Goal: Navigation & Orientation: Find specific page/section

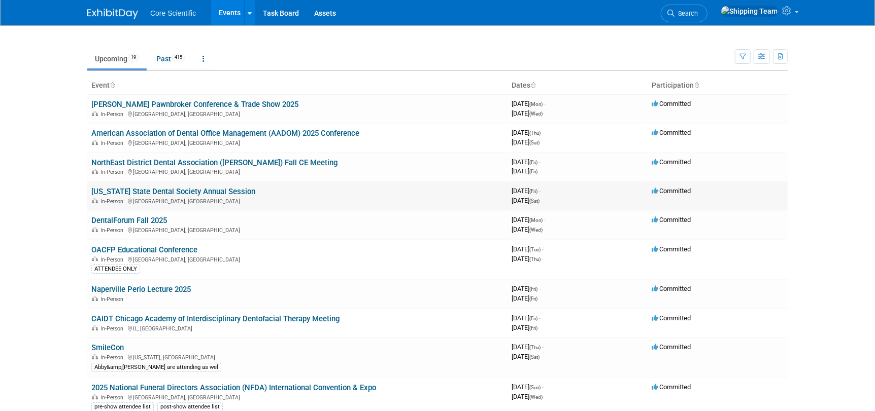
click at [124, 188] on link "[US_STATE] State Dental Society Annual Session" at bounding box center [173, 191] width 164 height 9
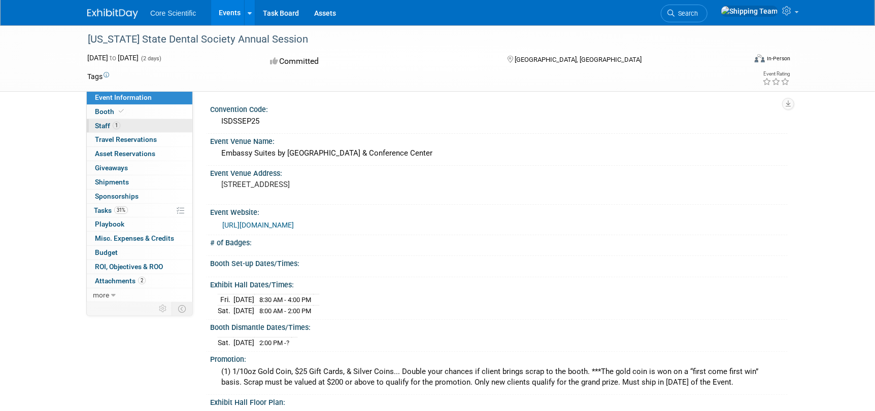
click at [100, 123] on span "Staff 1" at bounding box center [107, 126] width 25 height 8
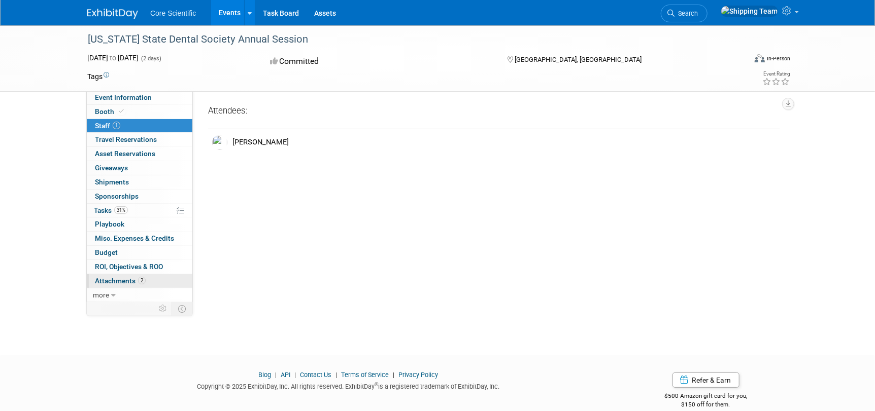
click at [122, 286] on link "2 Attachments 2" at bounding box center [140, 281] width 106 height 14
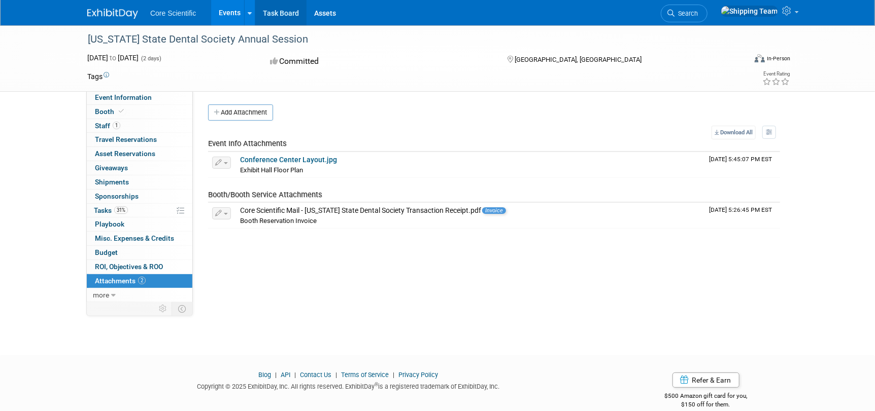
click at [263, 14] on link "Task Board" at bounding box center [280, 12] width 51 height 25
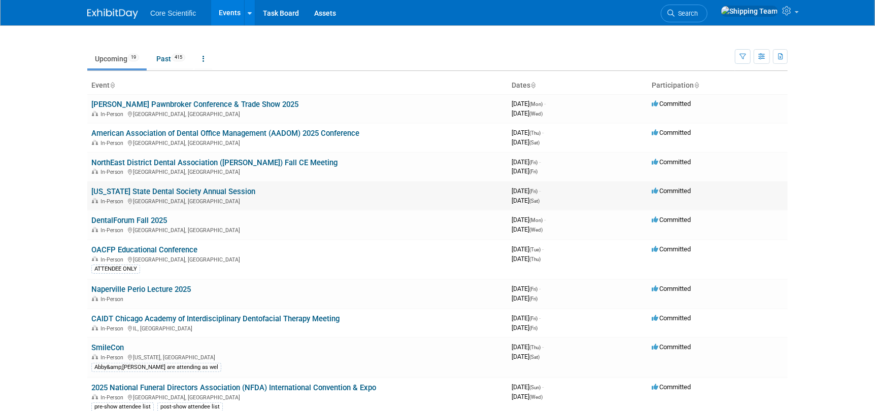
click at [156, 191] on link "[US_STATE] State Dental Society Annual Session" at bounding box center [173, 191] width 164 height 9
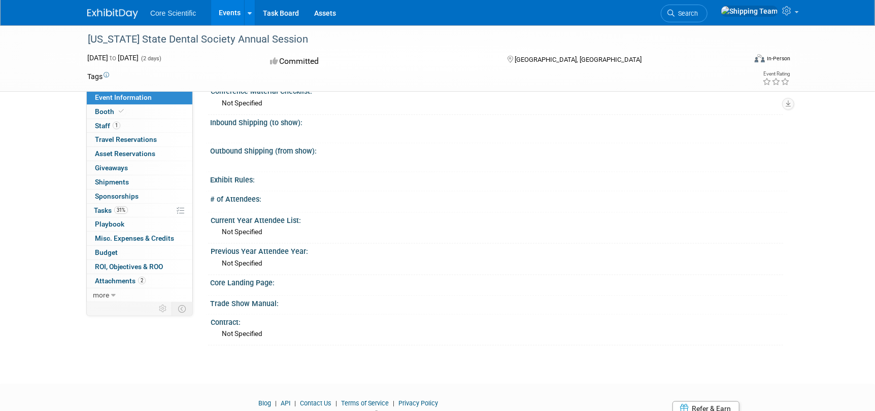
scroll to position [812, 0]
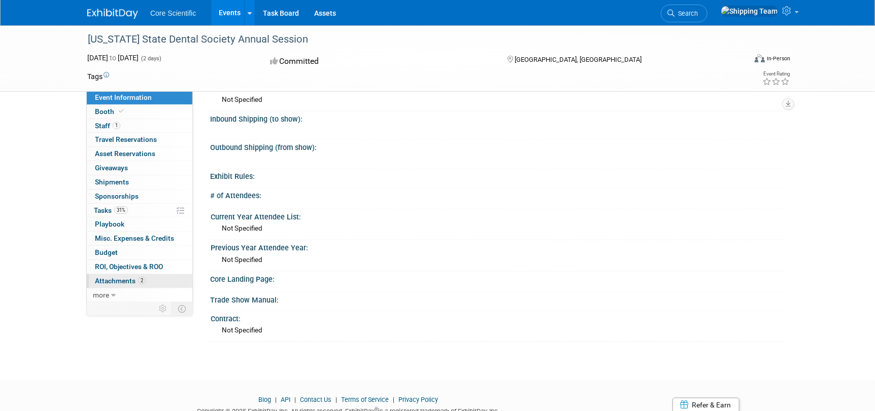
click at [127, 282] on span "Attachments 2" at bounding box center [120, 281] width 51 height 8
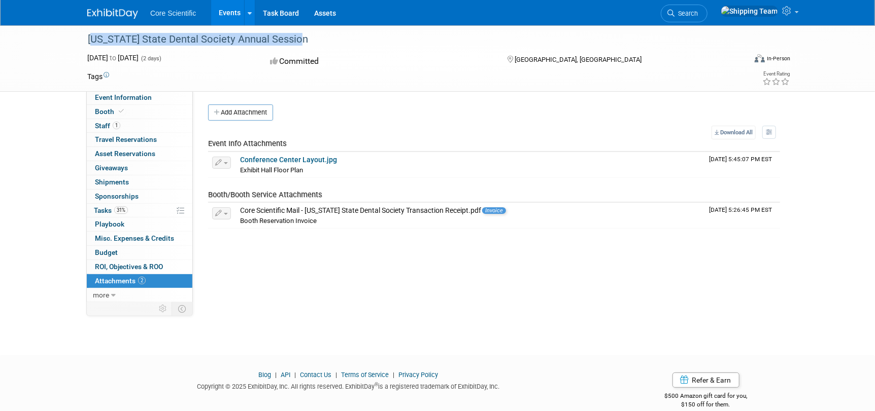
drag, startPoint x: 87, startPoint y: 36, endPoint x: 289, endPoint y: 35, distance: 201.9
click at [289, 35] on div "[US_STATE] State Dental Society Annual Session" at bounding box center [407, 39] width 646 height 18
copy div "[US_STATE] State Dental Society Annual Session"
click at [102, 112] on span "Booth" at bounding box center [110, 112] width 31 height 8
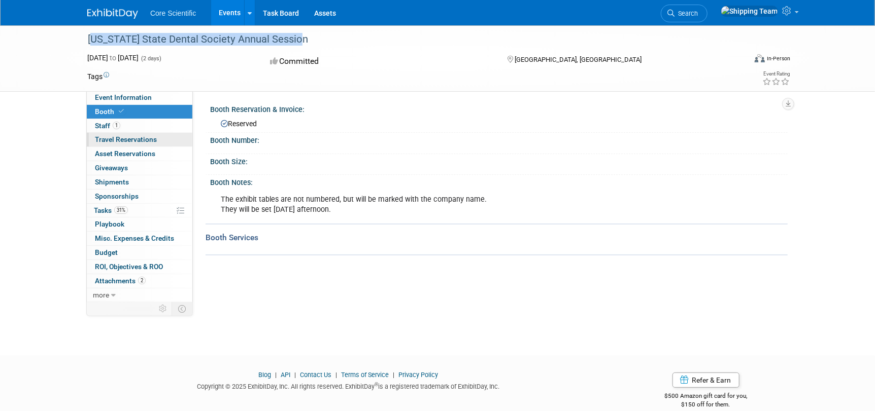
click at [109, 141] on span "Travel Reservations 0" at bounding box center [126, 139] width 62 height 8
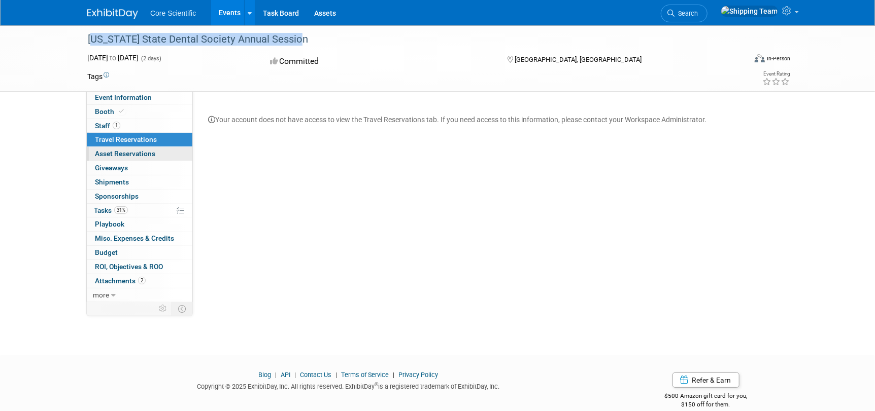
click at [119, 155] on span "Asset Reservations 0" at bounding box center [125, 154] width 60 height 8
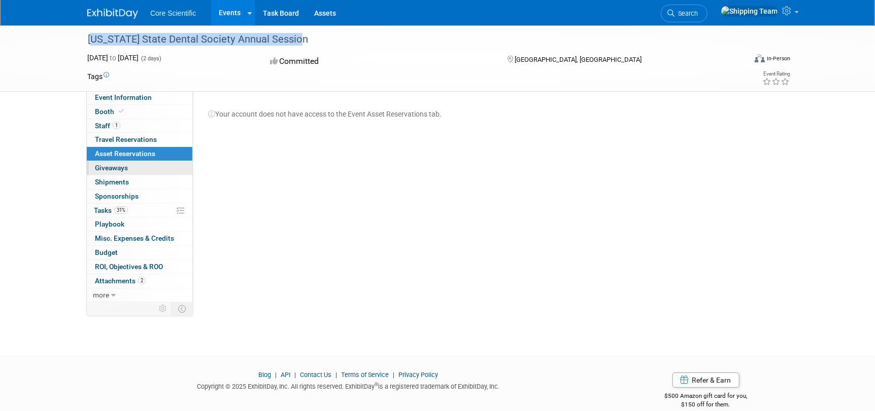
click at [111, 166] on span "Giveaways 0" at bounding box center [111, 168] width 33 height 8
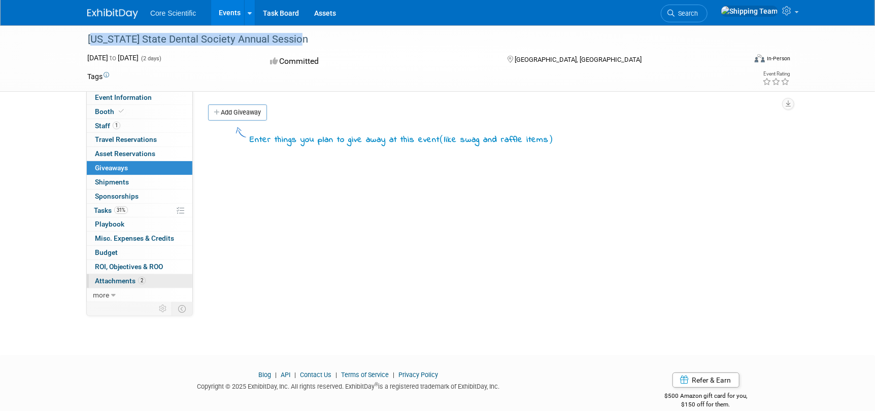
click at [112, 283] on span "Attachments 2" at bounding box center [120, 281] width 51 height 8
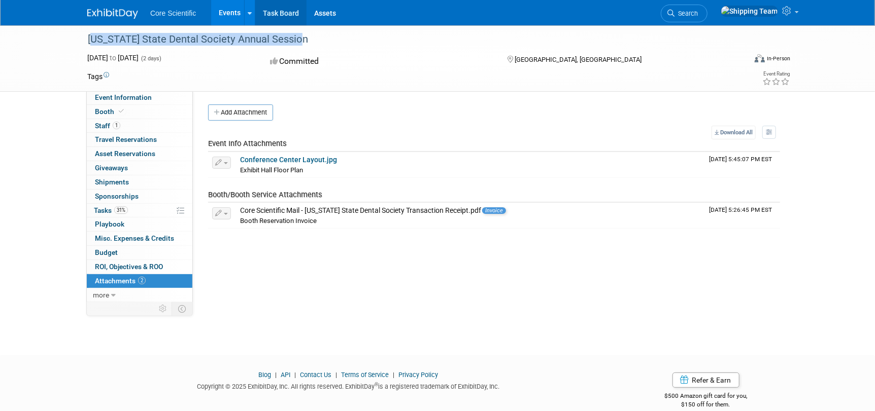
click at [275, 12] on link "Task Board" at bounding box center [280, 12] width 51 height 25
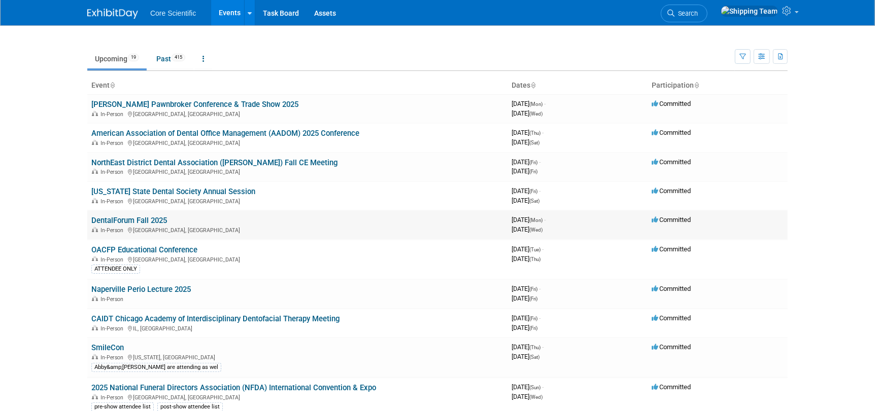
click at [110, 221] on link "DentalForum Fall 2025" at bounding box center [129, 220] width 76 height 9
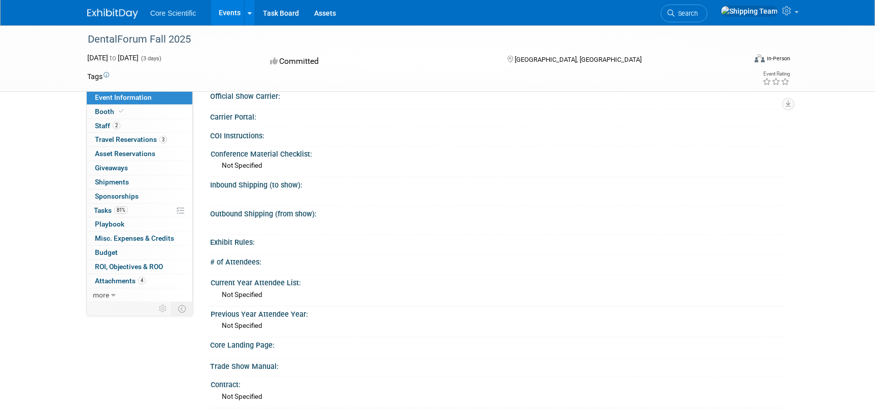
scroll to position [457, 0]
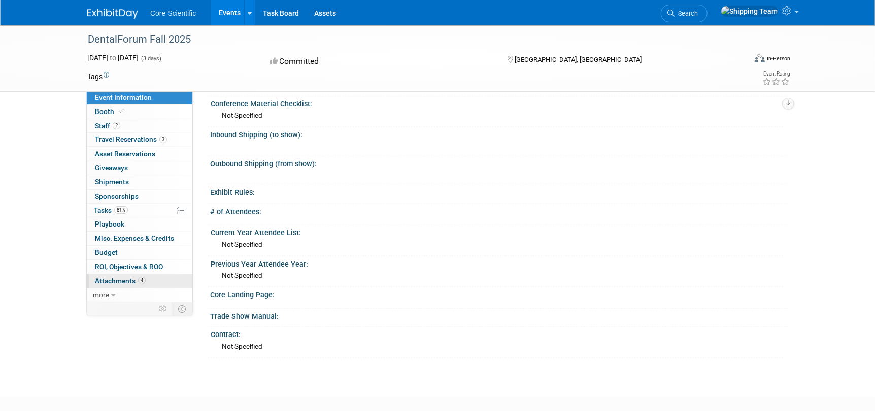
click at [114, 277] on span "Attachments 4" at bounding box center [120, 281] width 51 height 8
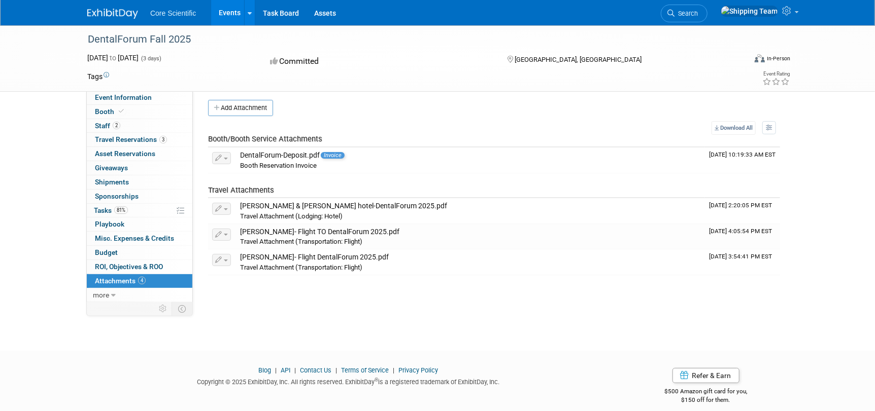
scroll to position [0, 0]
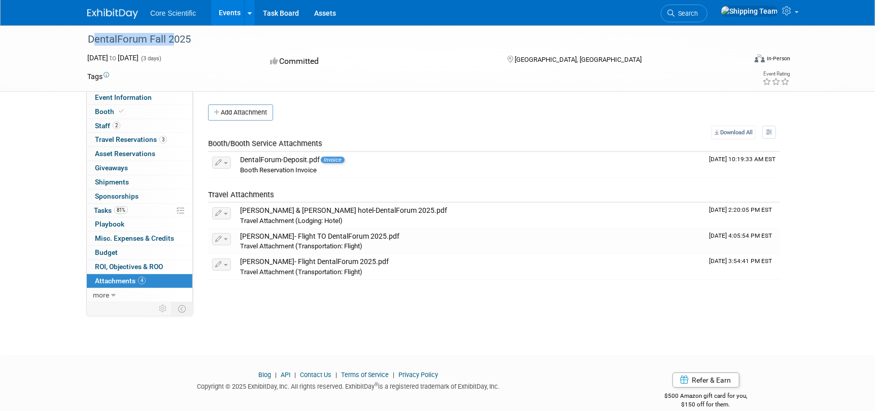
drag, startPoint x: 88, startPoint y: 40, endPoint x: 166, endPoint y: 37, distance: 78.7
click at [166, 37] on div "DentalForum Fall 2025" at bounding box center [407, 39] width 646 height 18
copy div "DentalForum Fall"
click at [288, 12] on link "Task Board" at bounding box center [280, 12] width 51 height 25
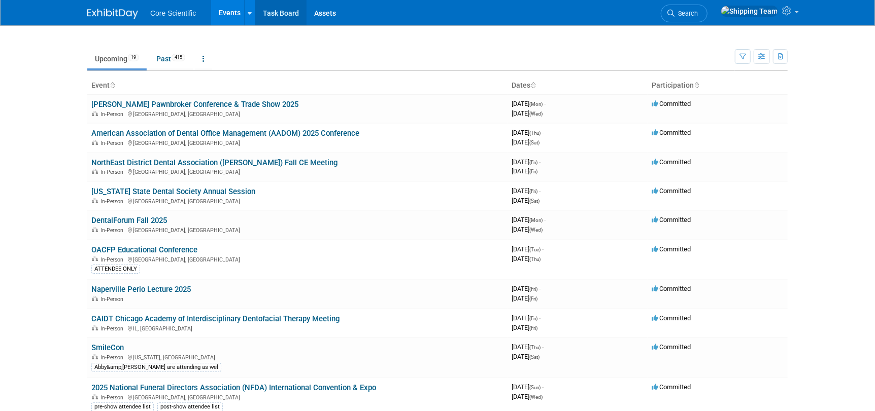
click at [274, 9] on link "Task Board" at bounding box center [280, 12] width 51 height 25
